Goal: Obtain resource: Download file/media

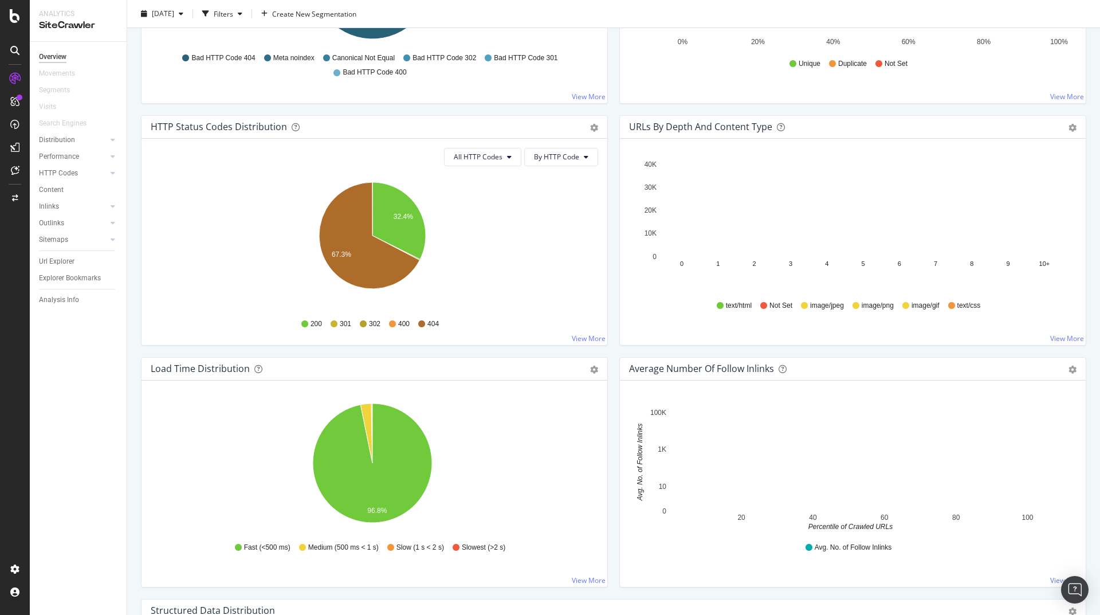
scroll to position [508, 0]
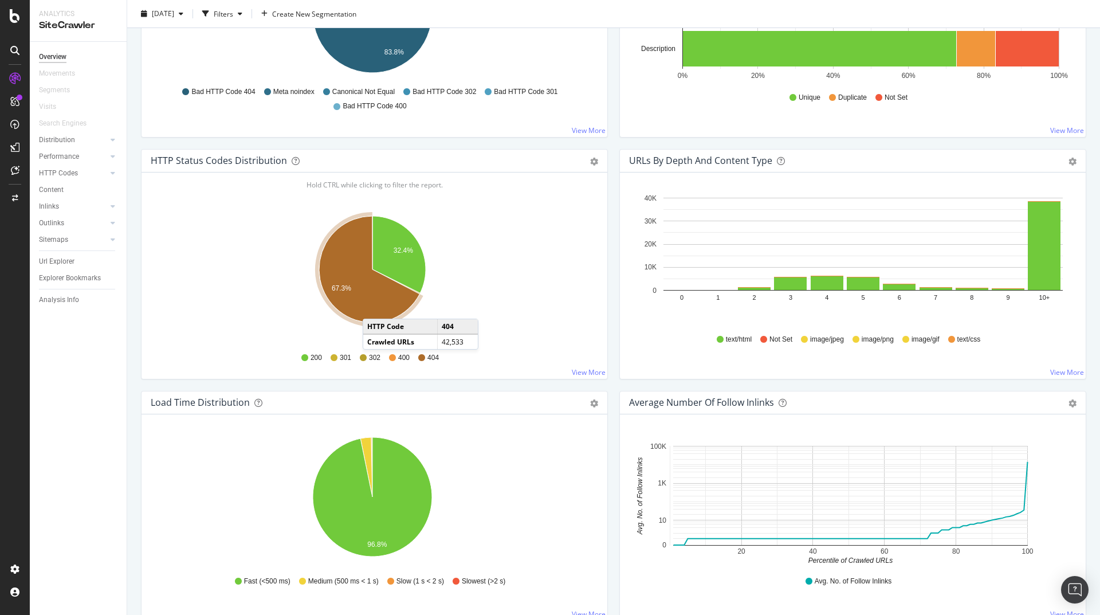
click at [374, 307] on icon "A chart." at bounding box center [369, 269] width 100 height 107
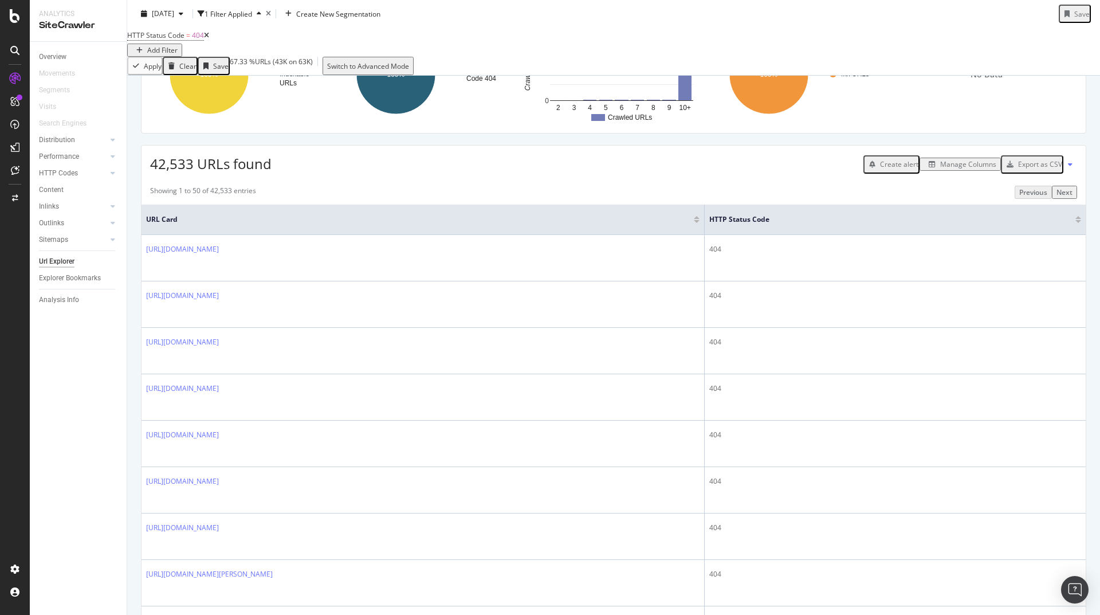
scroll to position [69, 0]
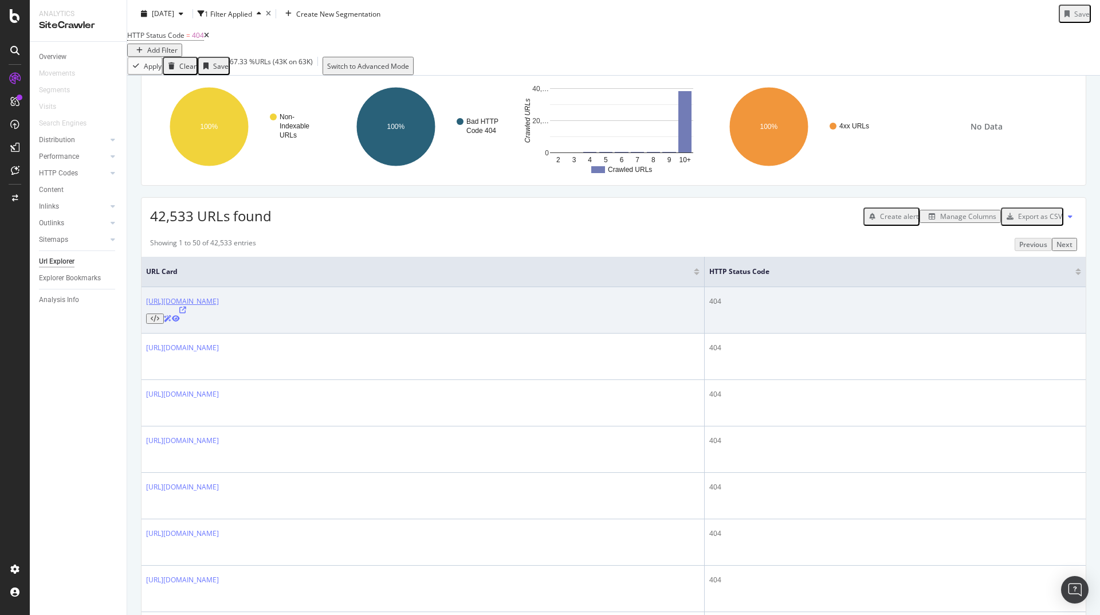
click at [219, 306] on link "https://www.i-run.it/uomo/scarpe/asfalto/salomon/uomo/abbigliamento/collant-3-4/" at bounding box center [182, 301] width 73 height 10
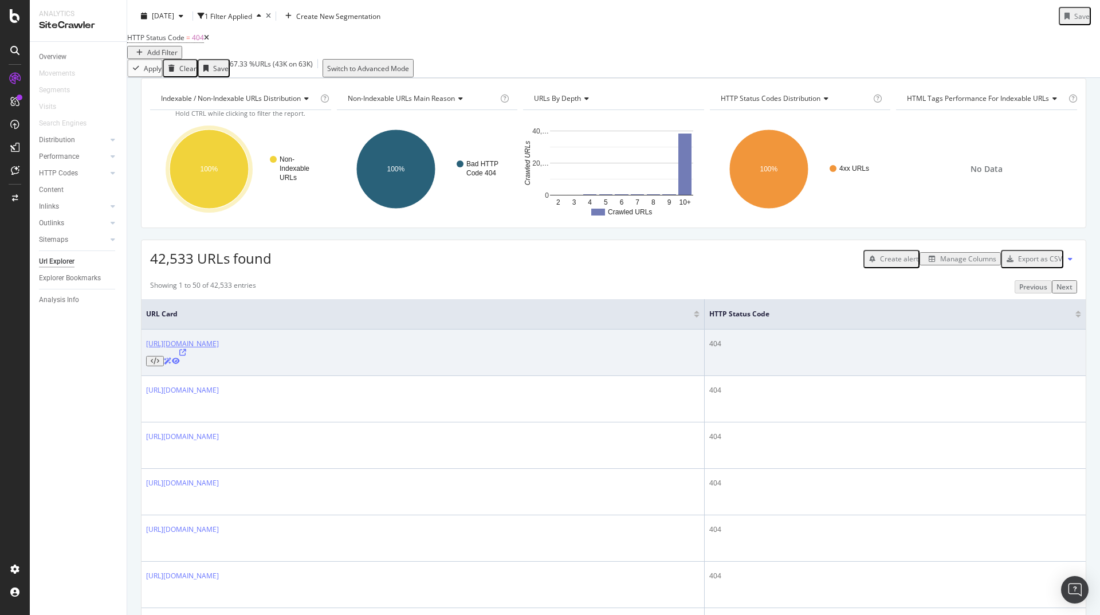
scroll to position [0, 0]
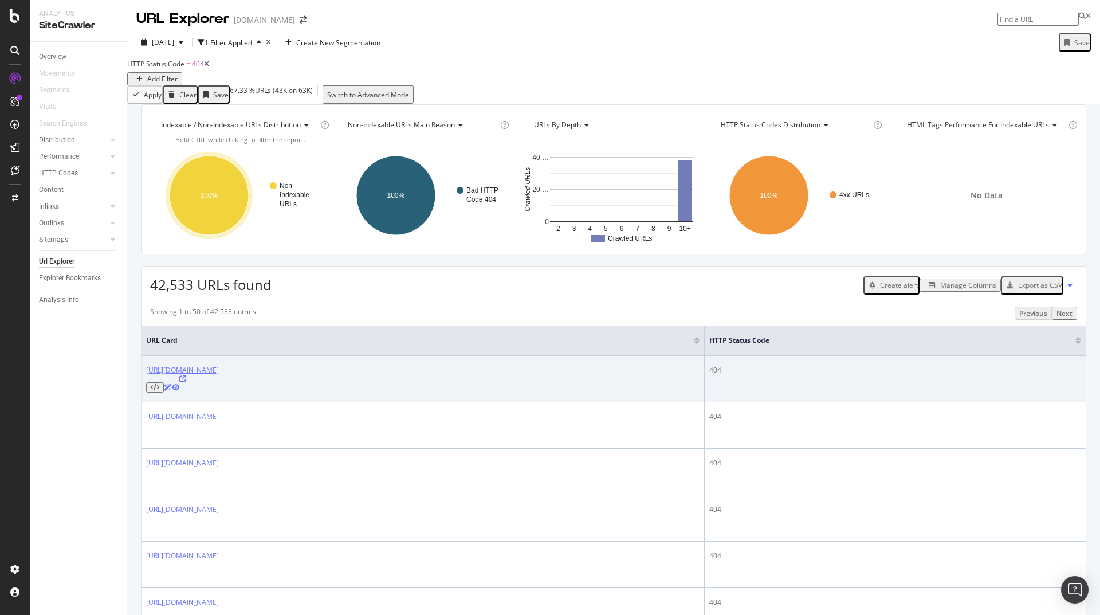
click at [219, 375] on link "https://www.i-run.it/uomo/scarpe/asfalto/salomon/uomo/abbigliamento/collant-3-4/" at bounding box center [182, 370] width 73 height 10
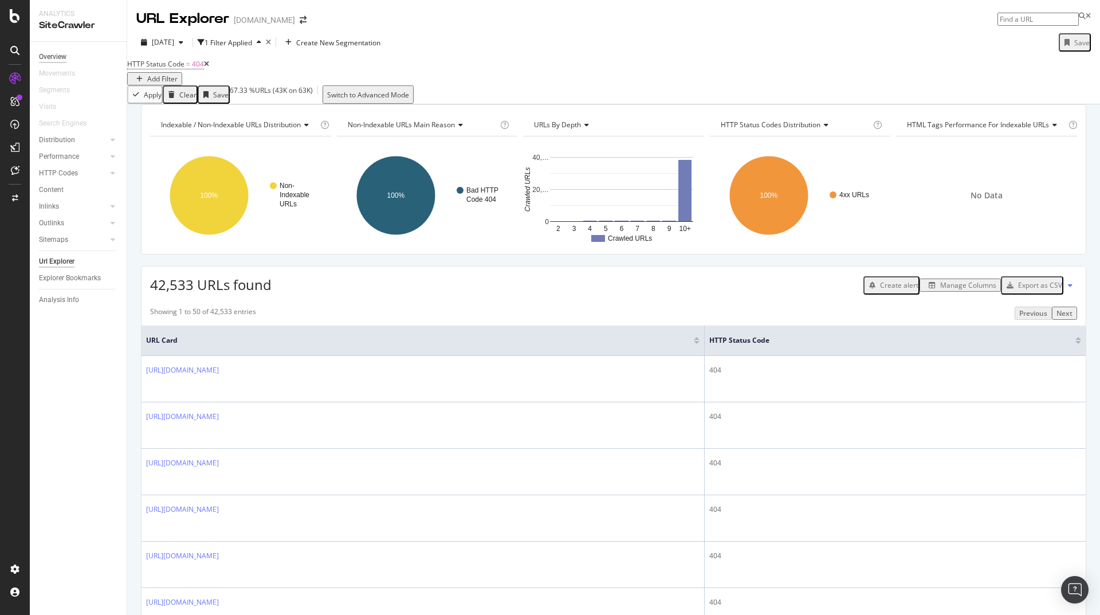
click at [50, 54] on div "Overview" at bounding box center [52, 57] width 27 height 12
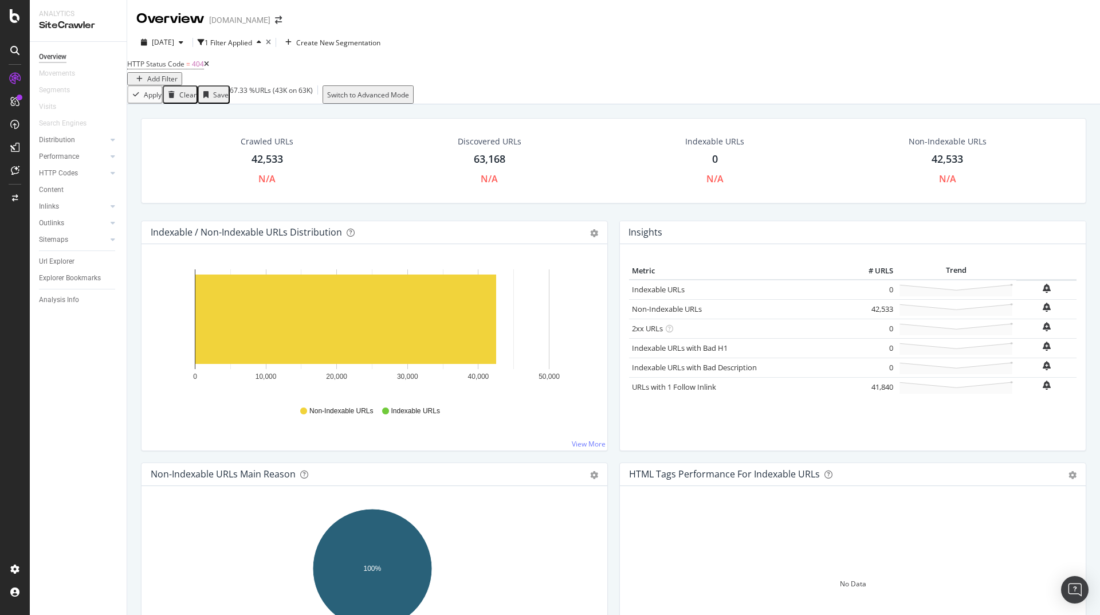
click at [209, 68] on icon at bounding box center [206, 64] width 5 height 7
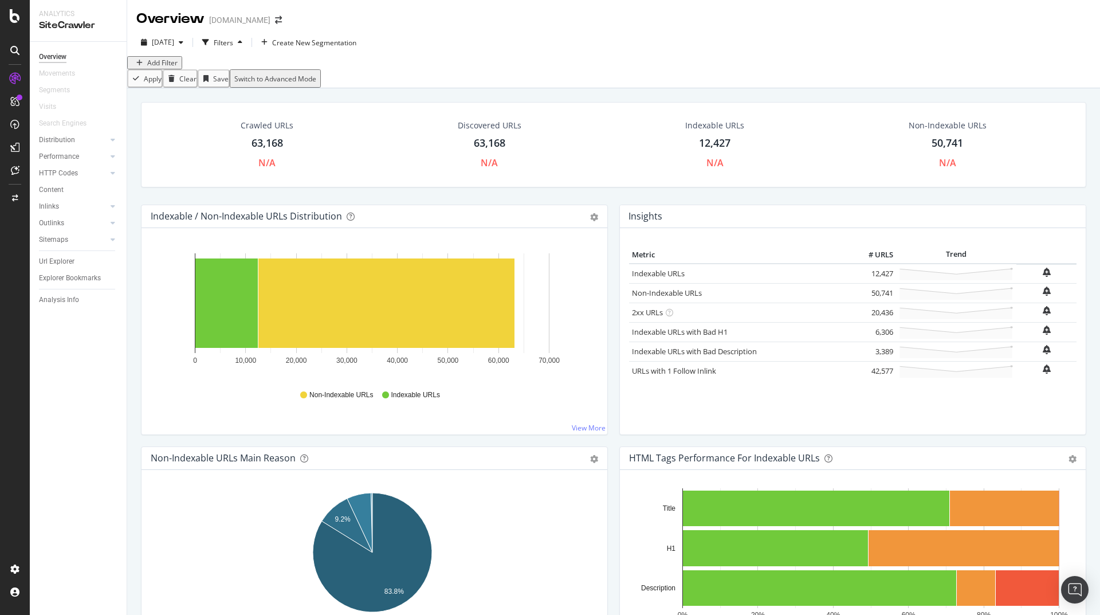
click at [178, 68] on div "Add Filter" at bounding box center [162, 63] width 30 height 10
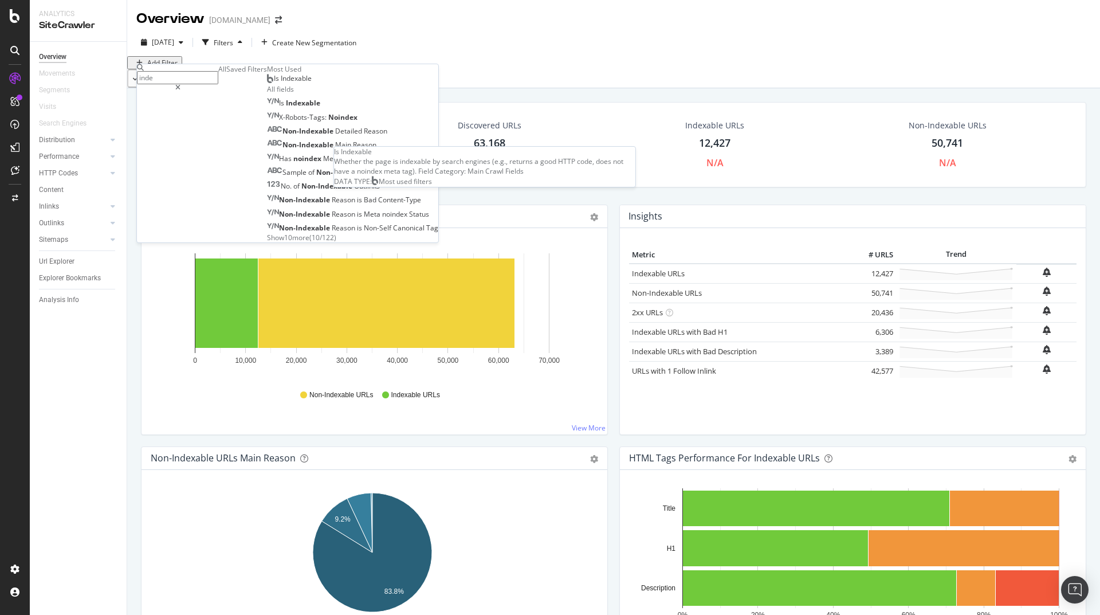
type input "inde"
click at [274, 83] on span "Is Indexable" at bounding box center [293, 78] width 38 height 10
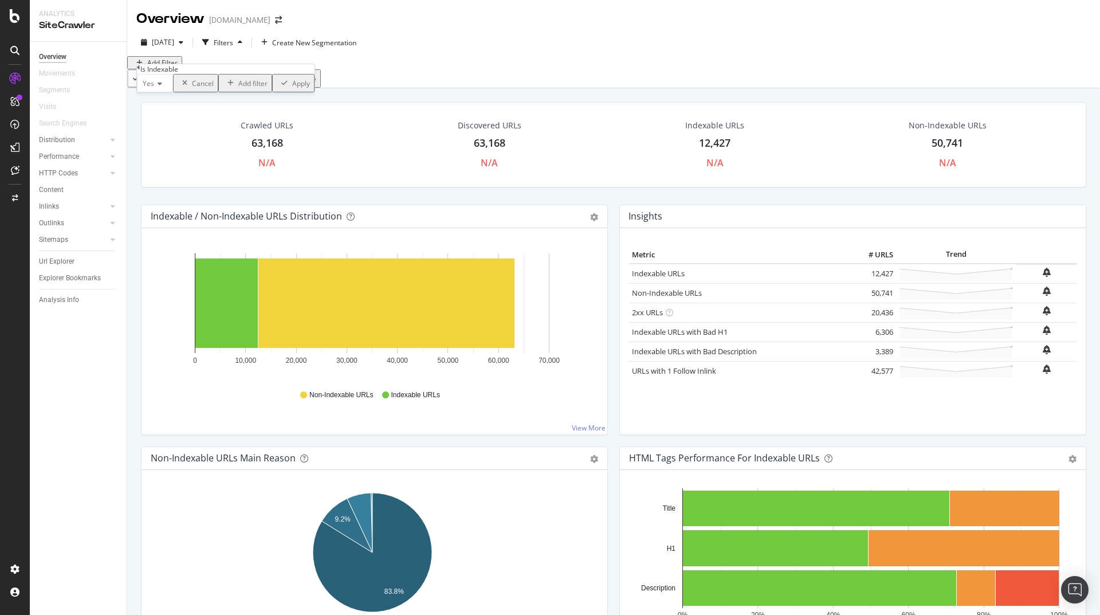
click at [292, 88] on div "Apply" at bounding box center [301, 83] width 18 height 10
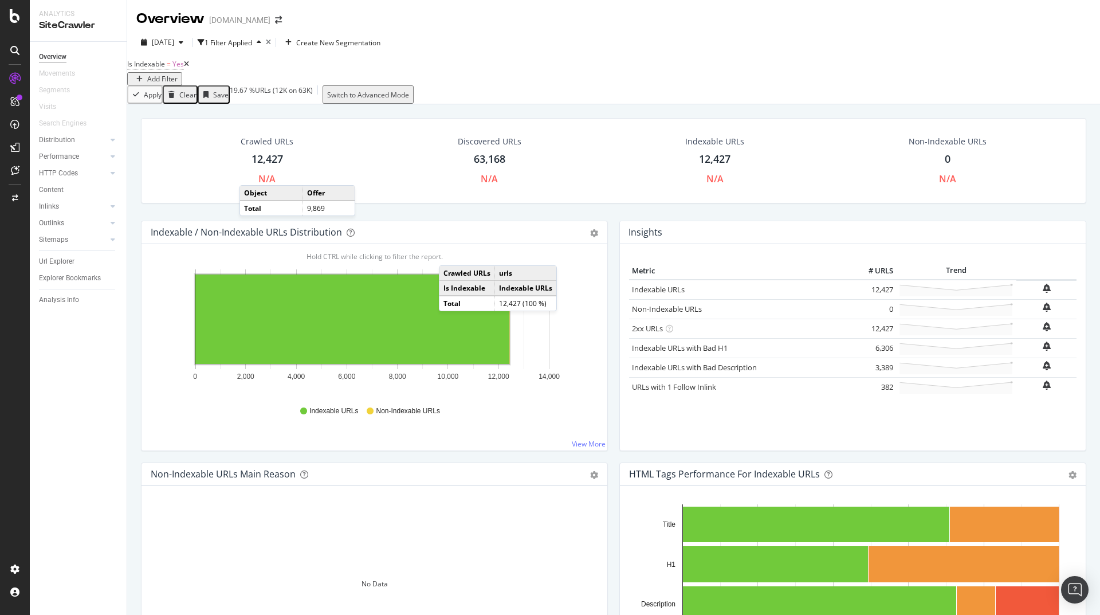
click at [577, 217] on div "Crawled URLs 12,427 N/A Discovered URLs 63,168 N/A Indexable URLs 12,427 N/A No…" at bounding box center [613, 169] width 957 height 103
click at [68, 262] on div "Url Explorer" at bounding box center [57, 262] width 36 height 12
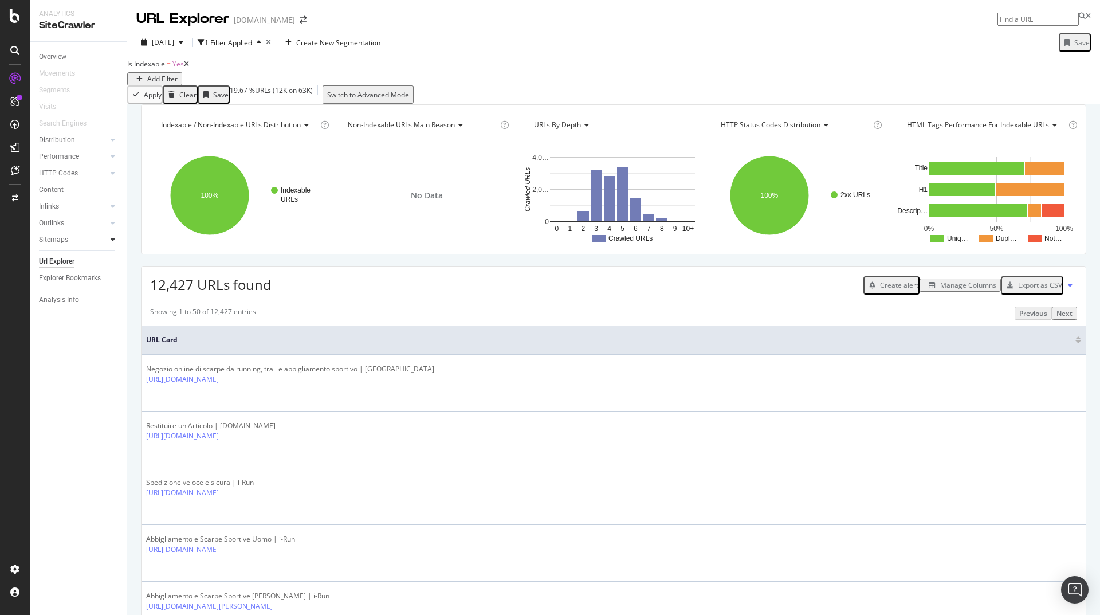
click at [113, 243] on icon at bounding box center [113, 239] width 5 height 7
click at [71, 254] on div "Top Charts" at bounding box center [61, 256] width 34 height 12
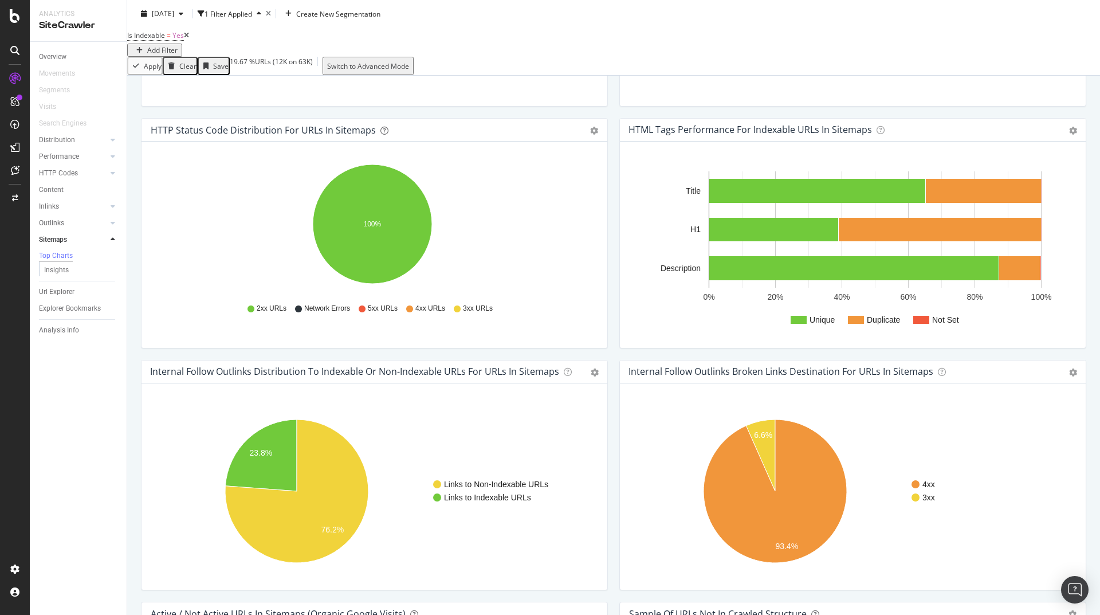
scroll to position [293, 0]
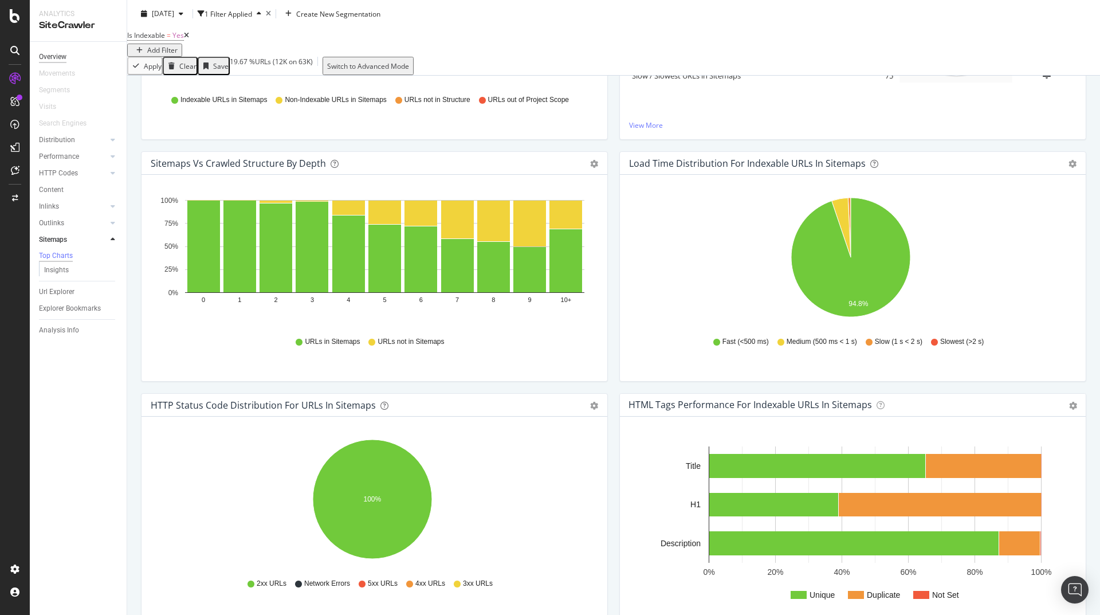
click at [57, 56] on div "Overview" at bounding box center [52, 57] width 27 height 12
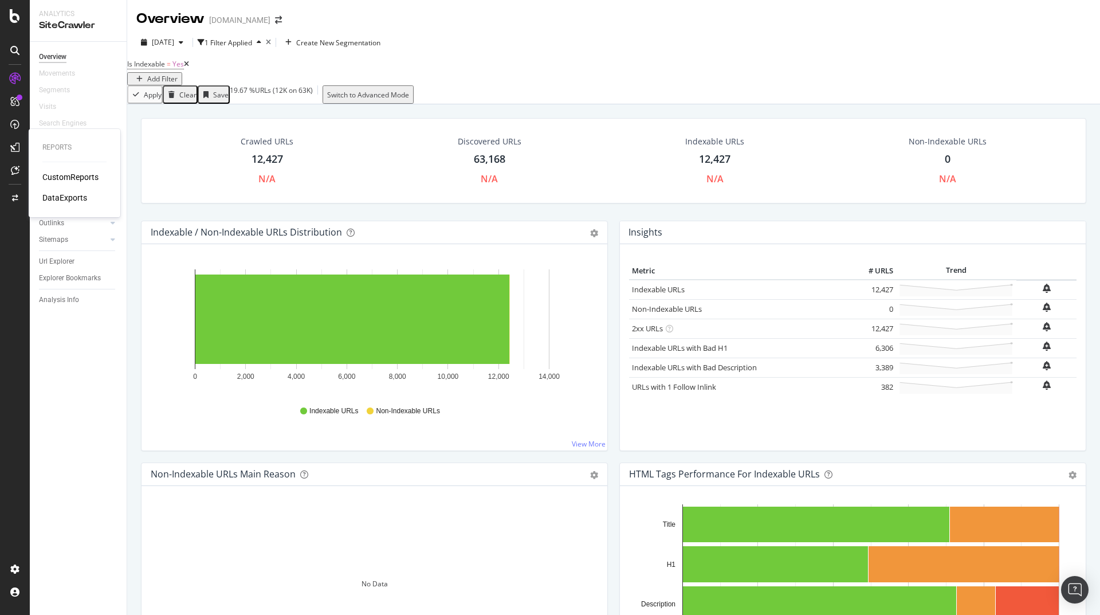
click at [80, 198] on div "DataExports" at bounding box center [64, 197] width 45 height 11
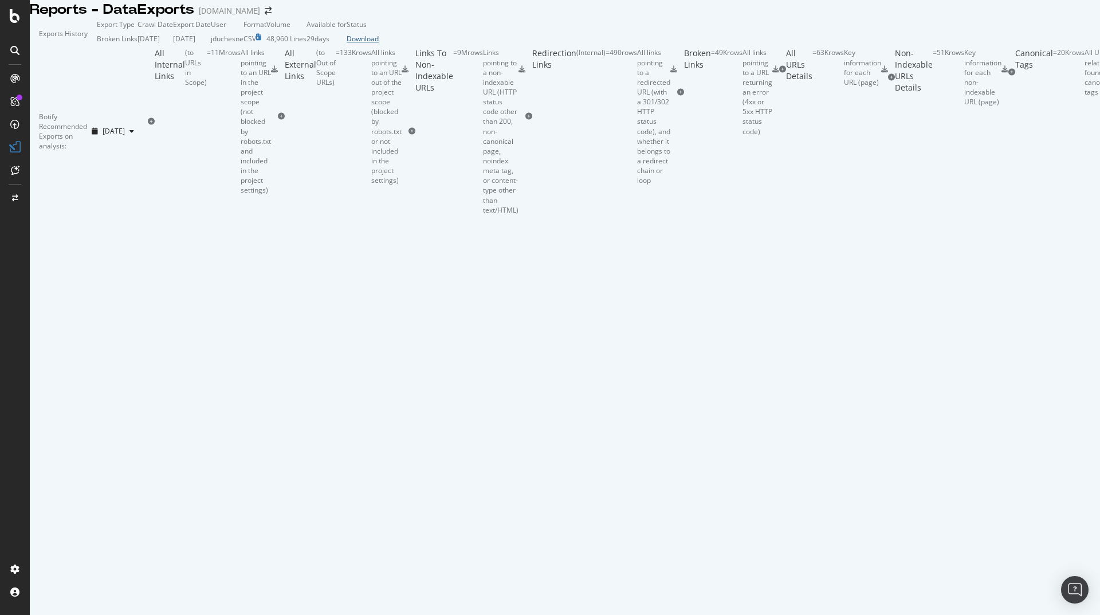
click at [379, 44] on div "Download" at bounding box center [363, 39] width 32 height 10
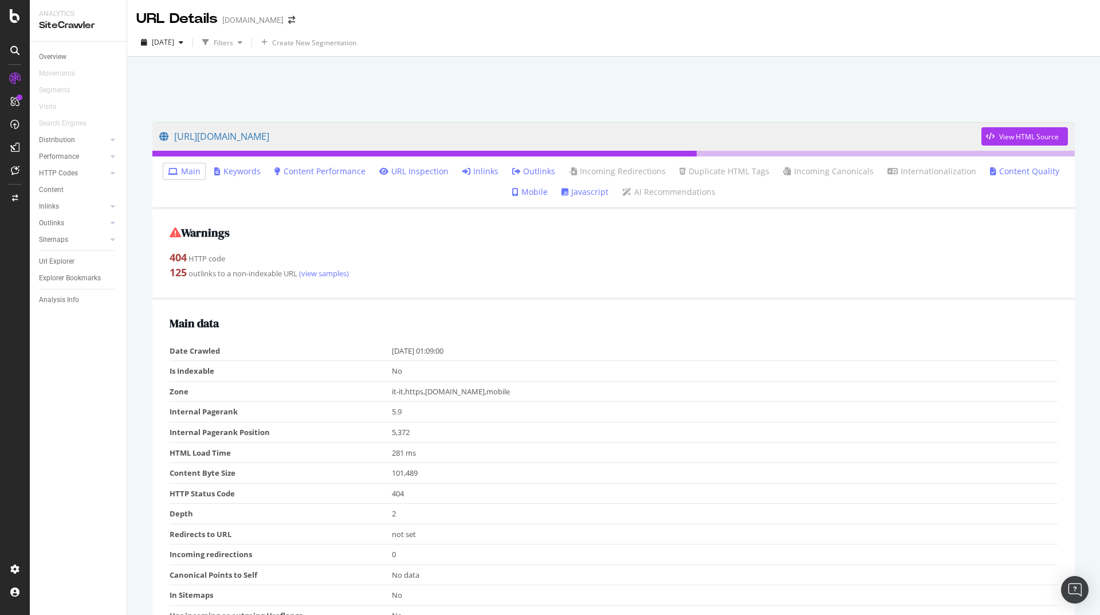
click at [490, 174] on link "Inlinks" at bounding box center [480, 171] width 36 height 11
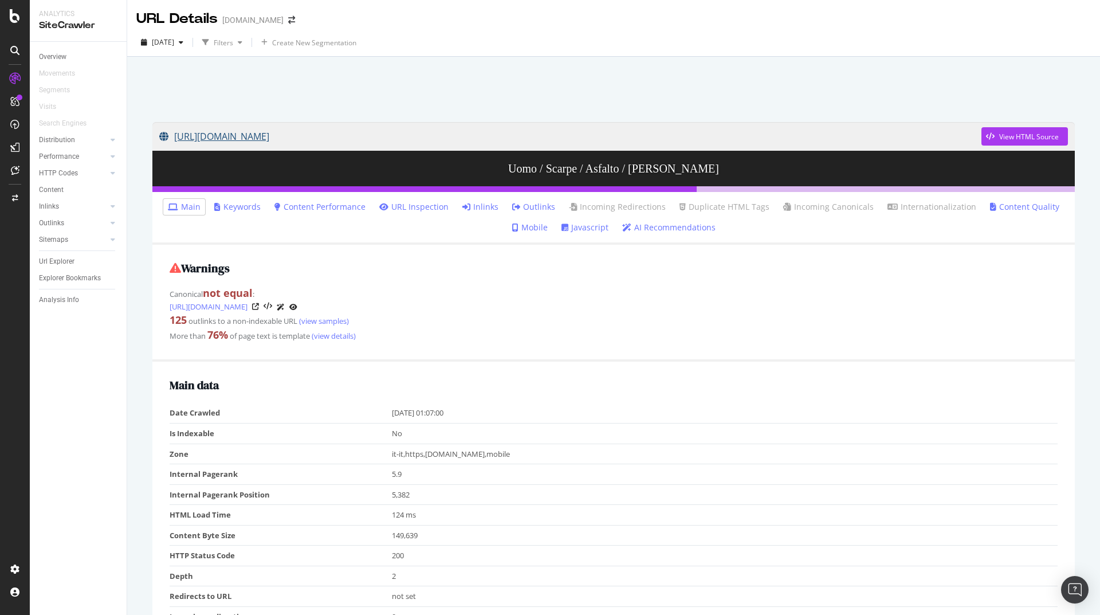
click at [329, 138] on link "[URL][DOMAIN_NAME]" at bounding box center [570, 136] width 822 height 29
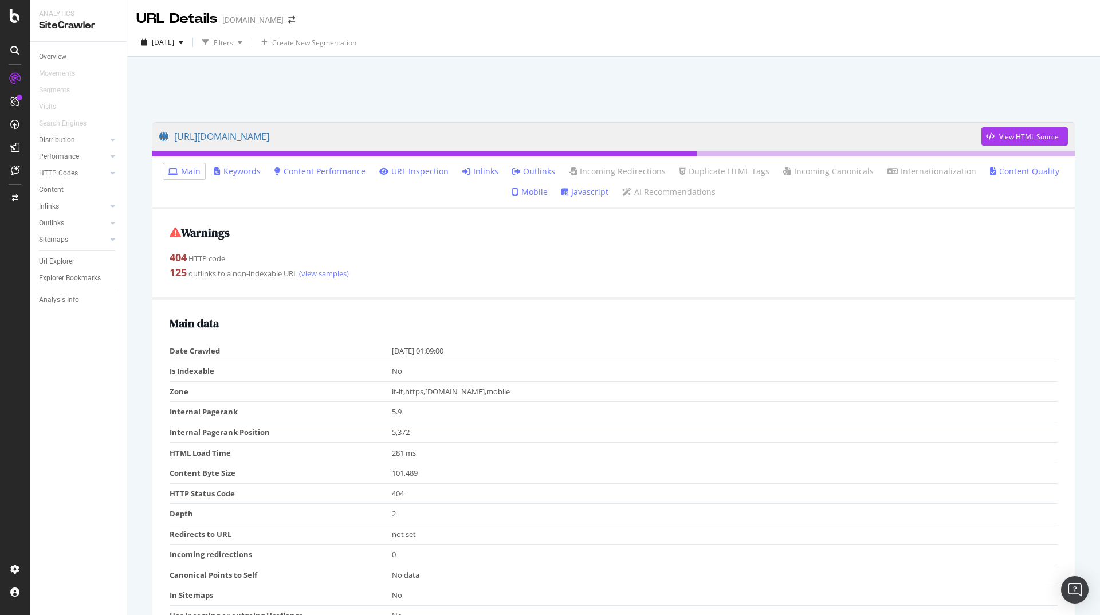
click at [477, 170] on link "Inlinks" at bounding box center [480, 171] width 36 height 11
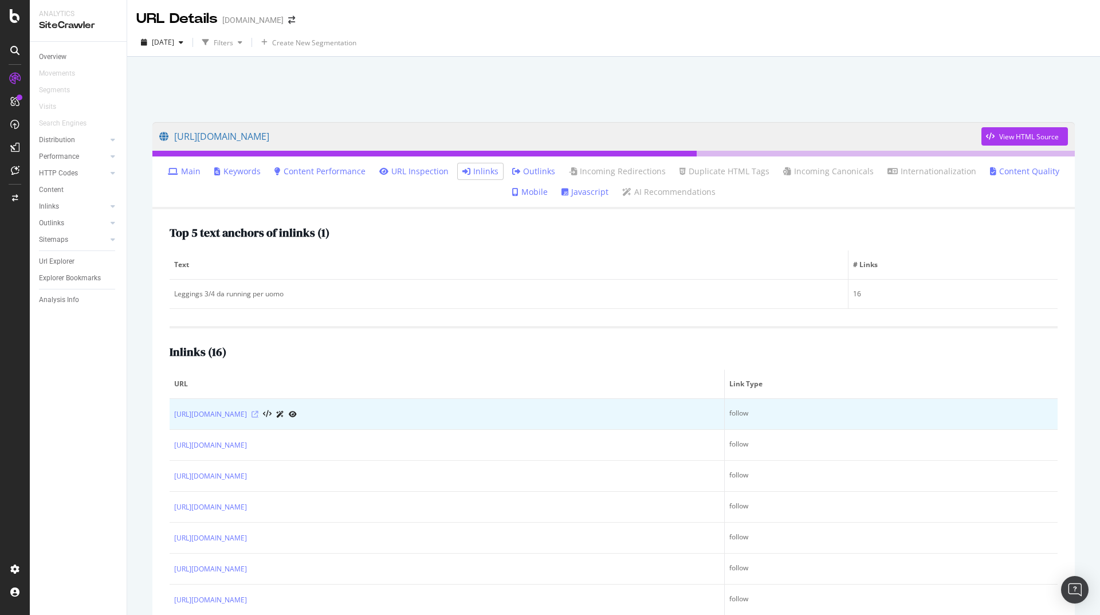
click at [258, 414] on icon at bounding box center [254, 414] width 7 height 7
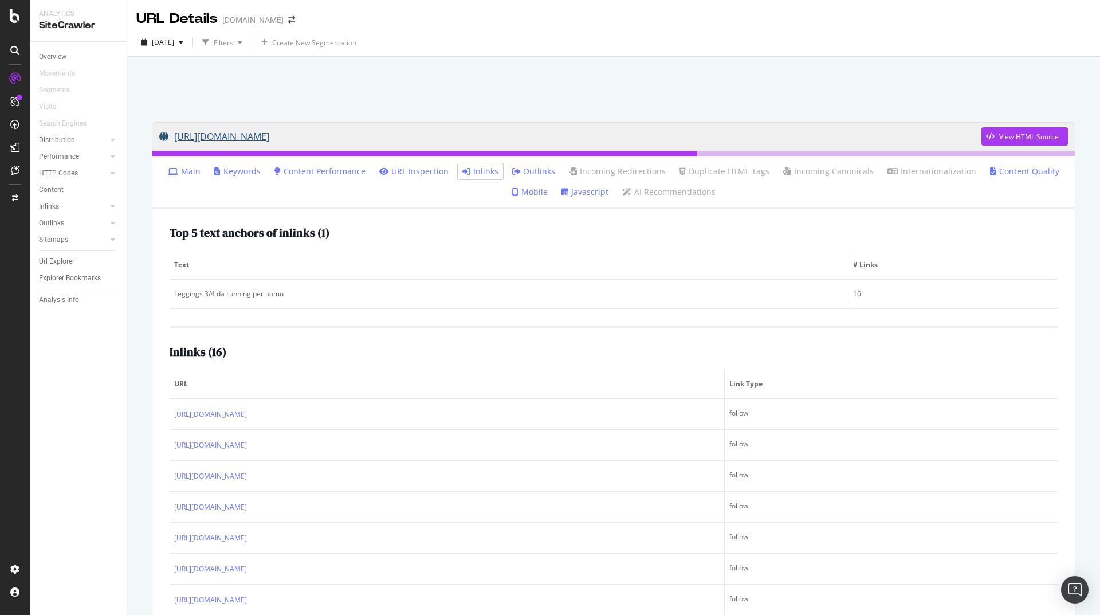
drag, startPoint x: 179, startPoint y: 136, endPoint x: 376, endPoint y: 135, distance: 197.1
click at [376, 135] on link "https://www.i-run.it/uomo/scarpe/asfalto/salomon/uomo/abbigliamento/collant-3-4/" at bounding box center [570, 136] width 822 height 29
click at [64, 194] on div "DataExports" at bounding box center [64, 197] width 45 height 11
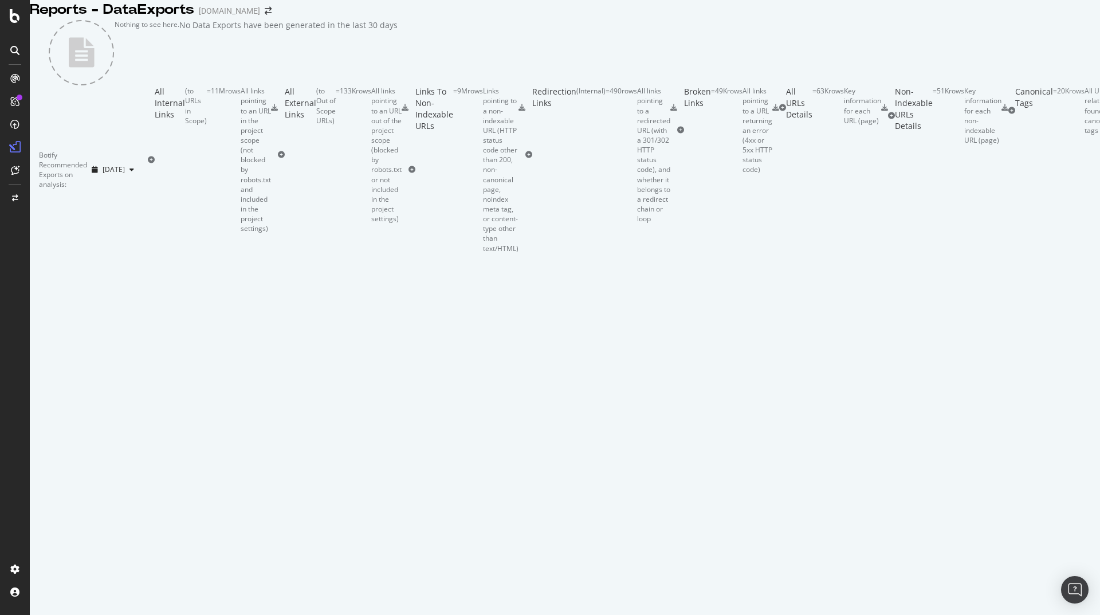
scroll to position [275, 0]
click at [711, 174] on div "= 49K rows" at bounding box center [727, 130] width 32 height 88
click at [779, 111] on icon at bounding box center [775, 107] width 7 height 7
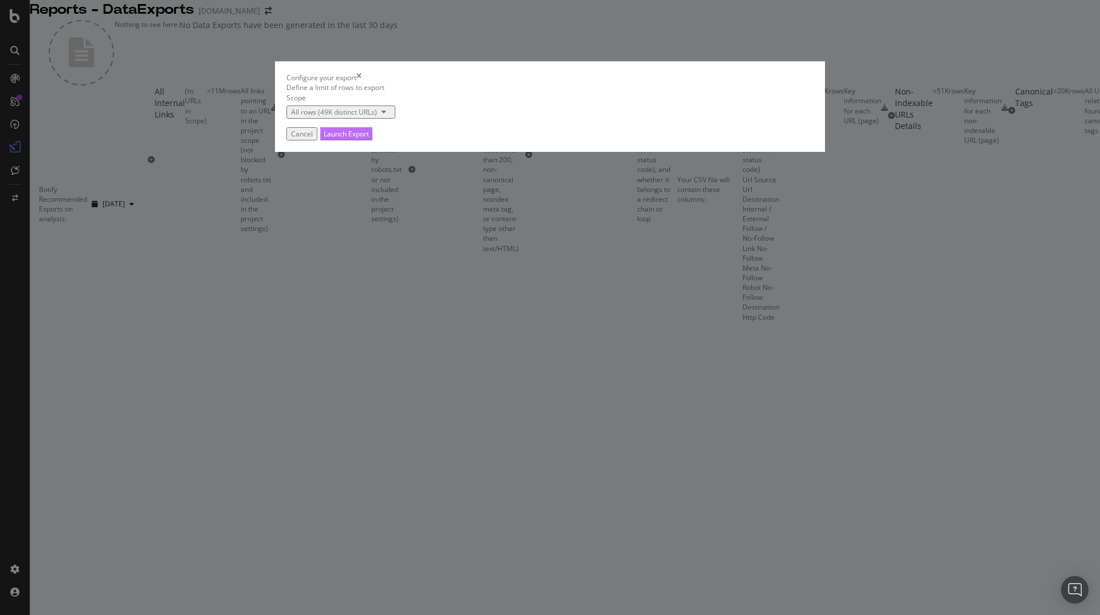
click at [369, 139] on div "Launch Export" at bounding box center [346, 134] width 45 height 10
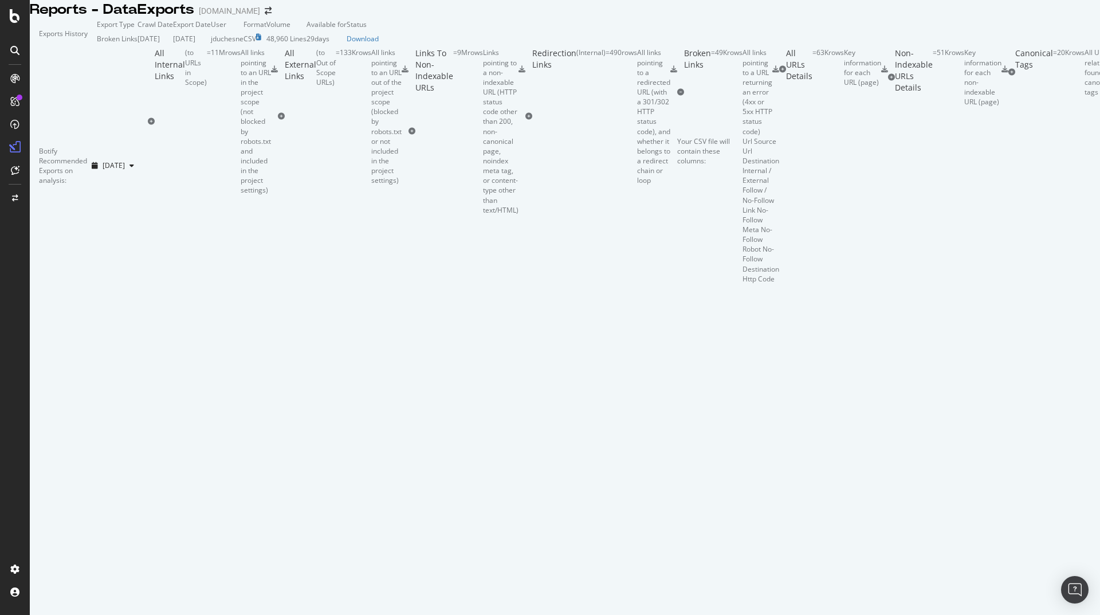
scroll to position [173, 0]
